Goal: Information Seeking & Learning: Learn about a topic

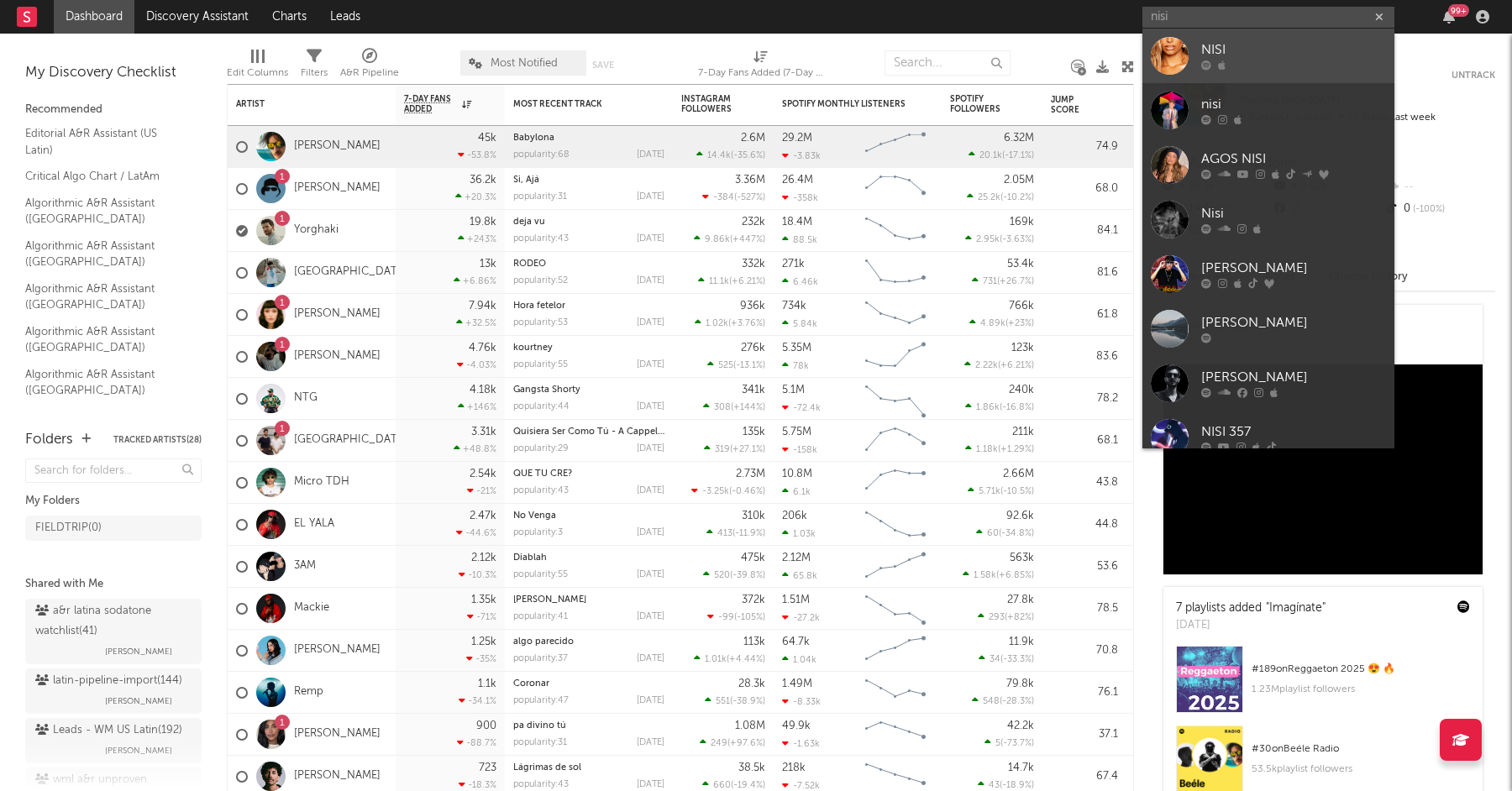
type input "nisi"
click at [1219, 52] on div "NISI" at bounding box center [1293, 51] width 185 height 20
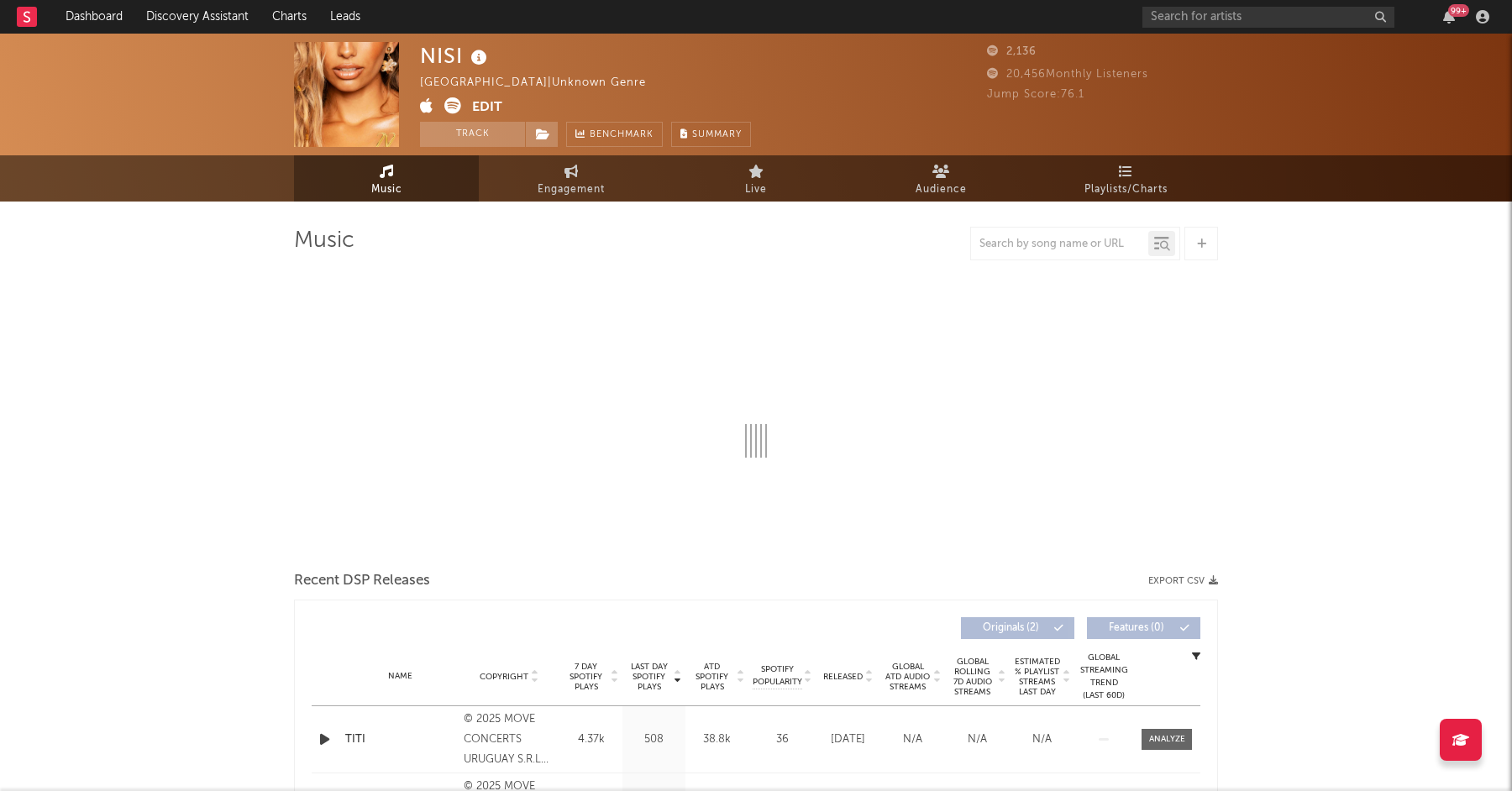
select select "1w"
